Goal: Transaction & Acquisition: Purchase product/service

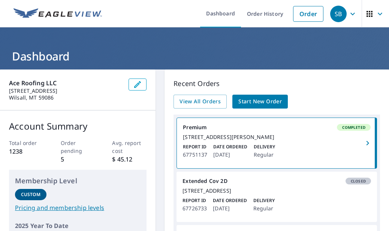
click at [310, 11] on link "Order" at bounding box center [308, 14] width 30 height 16
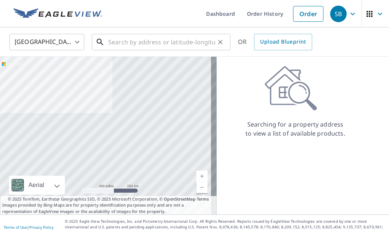
click at [162, 45] on input "text" at bounding box center [161, 42] width 107 height 21
paste input "[STREET_ADDRESS]"
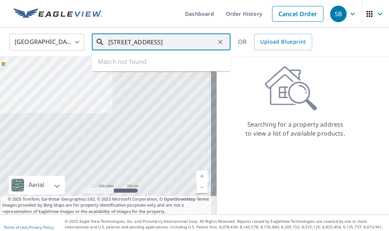
scroll to position [0, 6]
drag, startPoint x: 159, startPoint y: 41, endPoint x: 322, endPoint y: 49, distance: 163.4
click at [322, 49] on div "United States [GEOGRAPHIC_DATA] ​ [STREET_ADDRESS] ​ Match not found OR Upload …" at bounding box center [192, 42] width 377 height 18
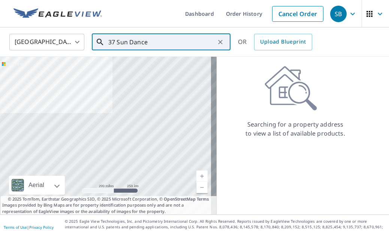
drag, startPoint x: 173, startPoint y: 47, endPoint x: 68, endPoint y: 47, distance: 104.7
click at [69, 47] on div "United States US ​ 37 Sun Dance ​ OR Upload Blueprint" at bounding box center [192, 42] width 377 height 18
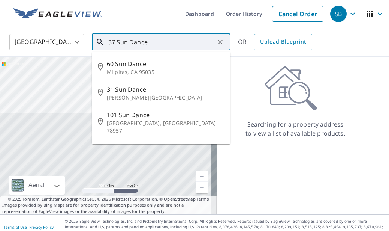
paste input "TrailBozeman, MT 59718"
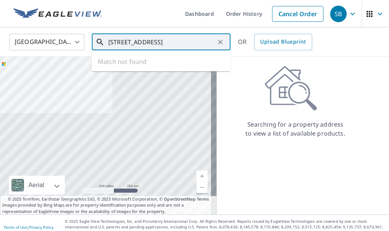
click at [157, 41] on input "[STREET_ADDRESS]" at bounding box center [161, 42] width 107 height 21
drag, startPoint x: 161, startPoint y: 42, endPoint x: 302, endPoint y: 49, distance: 140.5
click at [302, 49] on div "United States [GEOGRAPHIC_DATA] ​ [STREET_ADDRESS] ​ Match not found OR Upload …" at bounding box center [192, 42] width 377 height 18
click at [186, 43] on input "[STREET_ADDRESS]" at bounding box center [161, 42] width 107 height 21
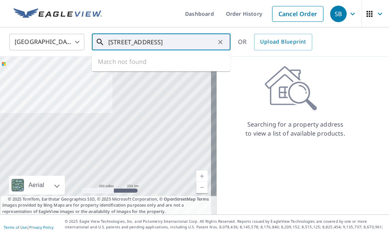
drag, startPoint x: 184, startPoint y: 43, endPoint x: 428, endPoint y: 57, distance: 244.3
click at [389, 57] on html "SB SB Dashboard Order History Cancel Order SB United States US ​ 37 Sun Dance T…" at bounding box center [194, 115] width 389 height 231
click at [160, 41] on input "37 Sun Dance Trail Bozema" at bounding box center [161, 42] width 107 height 21
click at [197, 43] on input "37 Sun Dance Trl Bozema" at bounding box center [161, 42] width 107 height 21
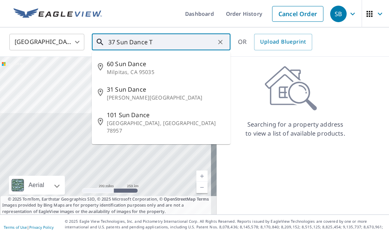
type input "37 Sun Dance Tr"
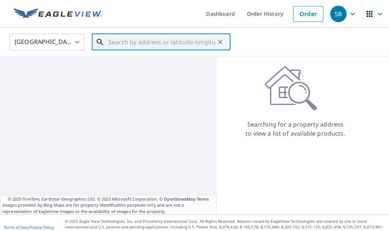
click at [166, 43] on input "text" at bounding box center [161, 42] width 107 height 21
paste input "[STREET_ADDRESS]"
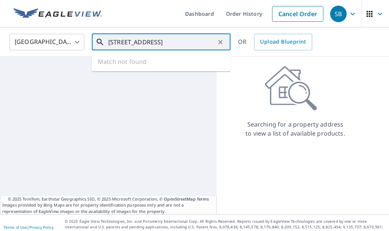
scroll to position [0, 4]
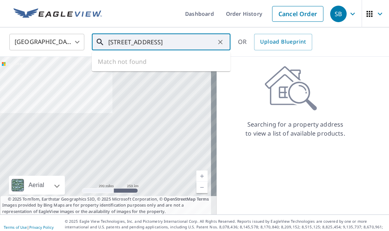
click at [158, 43] on input "[STREET_ADDRESS]" at bounding box center [161, 42] width 107 height 21
drag, startPoint x: 161, startPoint y: 41, endPoint x: 320, endPoint y: 53, distance: 160.3
click at [320, 53] on div "United States [GEOGRAPHIC_DATA] ​ [STREET_ADDRESS] ​ Match not found OR Upload …" at bounding box center [194, 41] width 389 height 29
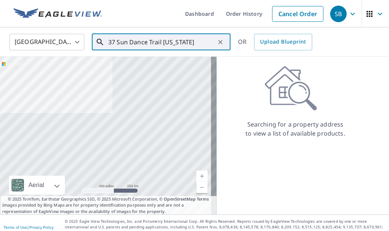
click at [134, 40] on input "37 Sun Dance Trail [US_STATE]" at bounding box center [161, 42] width 107 height 21
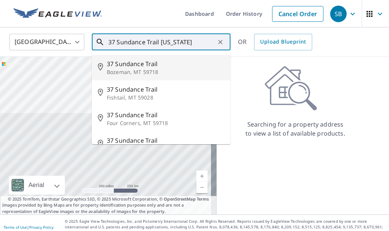
click at [180, 68] on p "Bozeman, MT 59718" at bounding box center [166, 72] width 118 height 8
type input "[STREET_ADDRESS]"
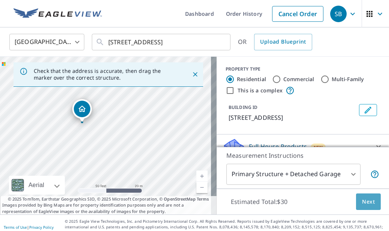
click at [366, 201] on span "Next" at bounding box center [368, 201] width 13 height 9
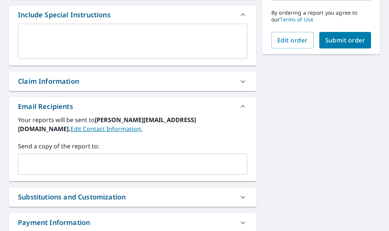
scroll to position [248, 0]
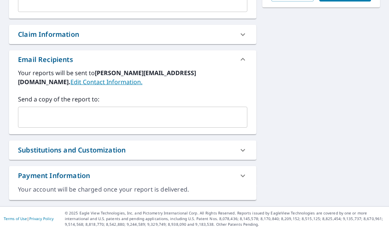
click at [111, 117] on input "text" at bounding box center [127, 117] width 212 height 14
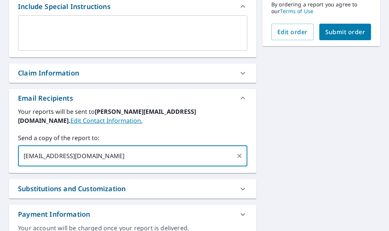
scroll to position [173, 0]
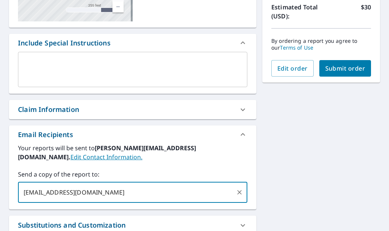
type input "[EMAIL_ADDRESS][DOMAIN_NAME]"
click at [355, 68] on span "Submit order" at bounding box center [346, 68] width 40 height 8
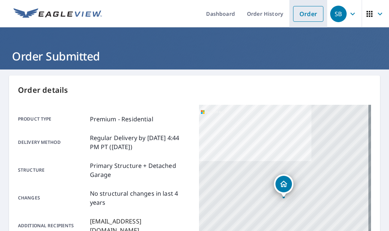
click at [320, 12] on li "Order" at bounding box center [309, 13] width 38 height 27
click at [296, 18] on link "Order" at bounding box center [308, 14] width 30 height 16
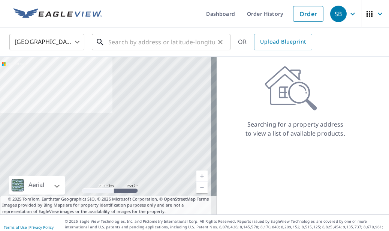
click at [155, 41] on input "text" at bounding box center [161, 42] width 107 height 21
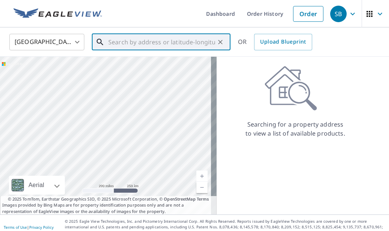
click at [170, 42] on input "text" at bounding box center [161, 42] width 107 height 21
paste input "[STREET_ADDRESS]"
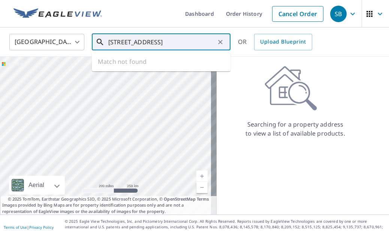
scroll to position [0, 6]
drag, startPoint x: 160, startPoint y: 41, endPoint x: 254, endPoint y: 52, distance: 94.8
click at [254, 52] on div "United States [GEOGRAPHIC_DATA] ​ [STREET_ADDRESS] ​ Match not found OR Upload …" at bounding box center [194, 41] width 389 height 29
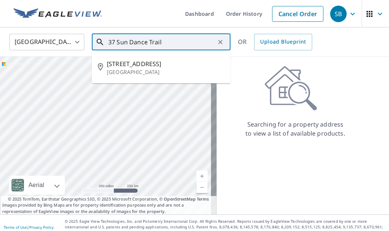
type input "37 Sun Dance Trail"
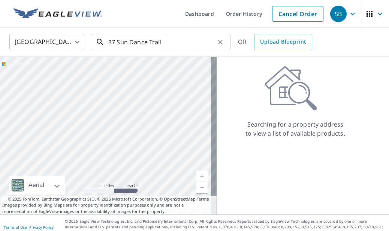
drag, startPoint x: 223, startPoint y: 44, endPoint x: 225, endPoint y: 37, distance: 7.4
click at [223, 44] on icon "Clear" at bounding box center [221, 42] width 8 height 8
